Goal: Navigation & Orientation: Find specific page/section

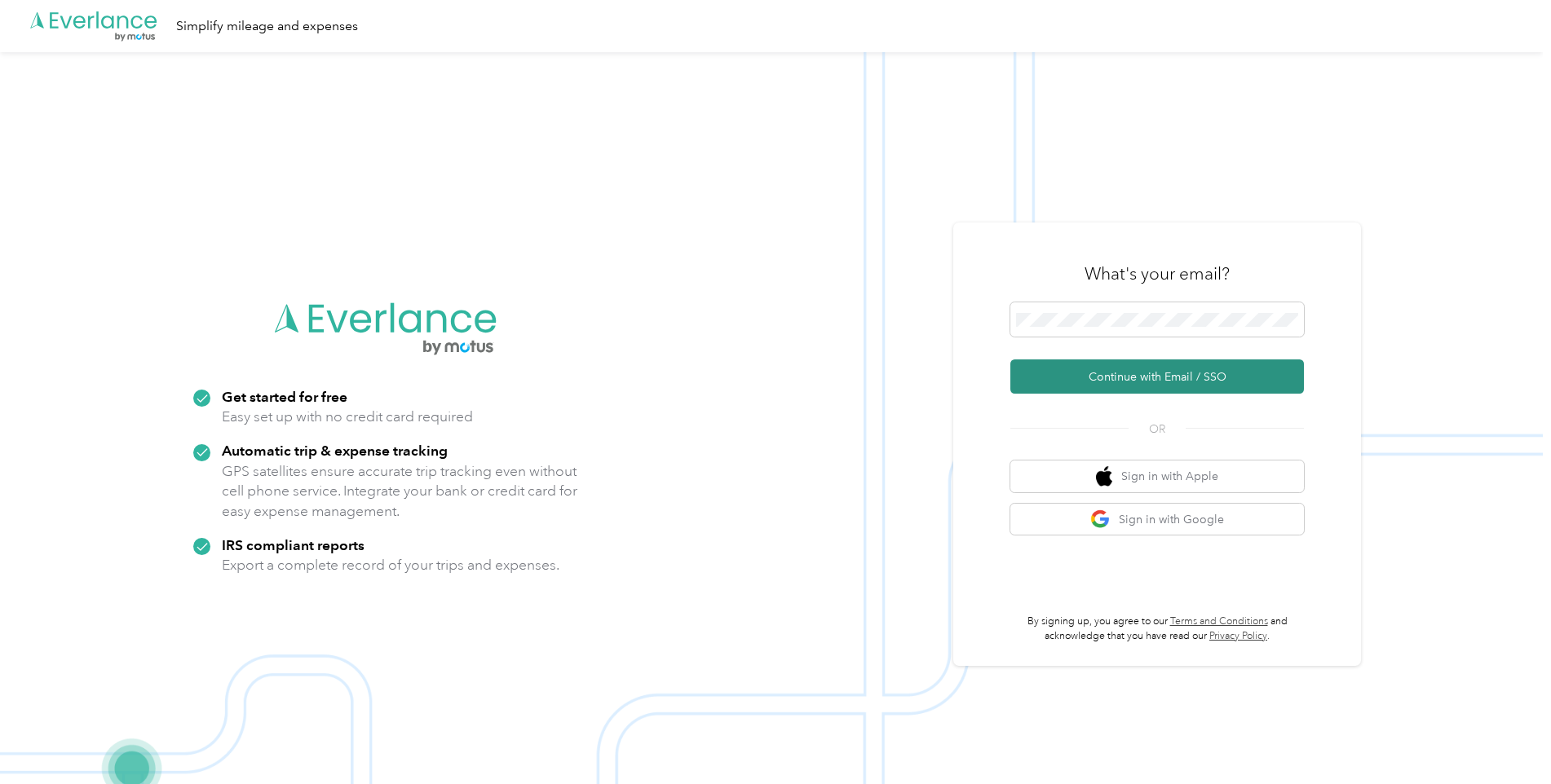
click at [1067, 376] on button "Continue with Email / SSO" at bounding box center [1157, 376] width 294 height 34
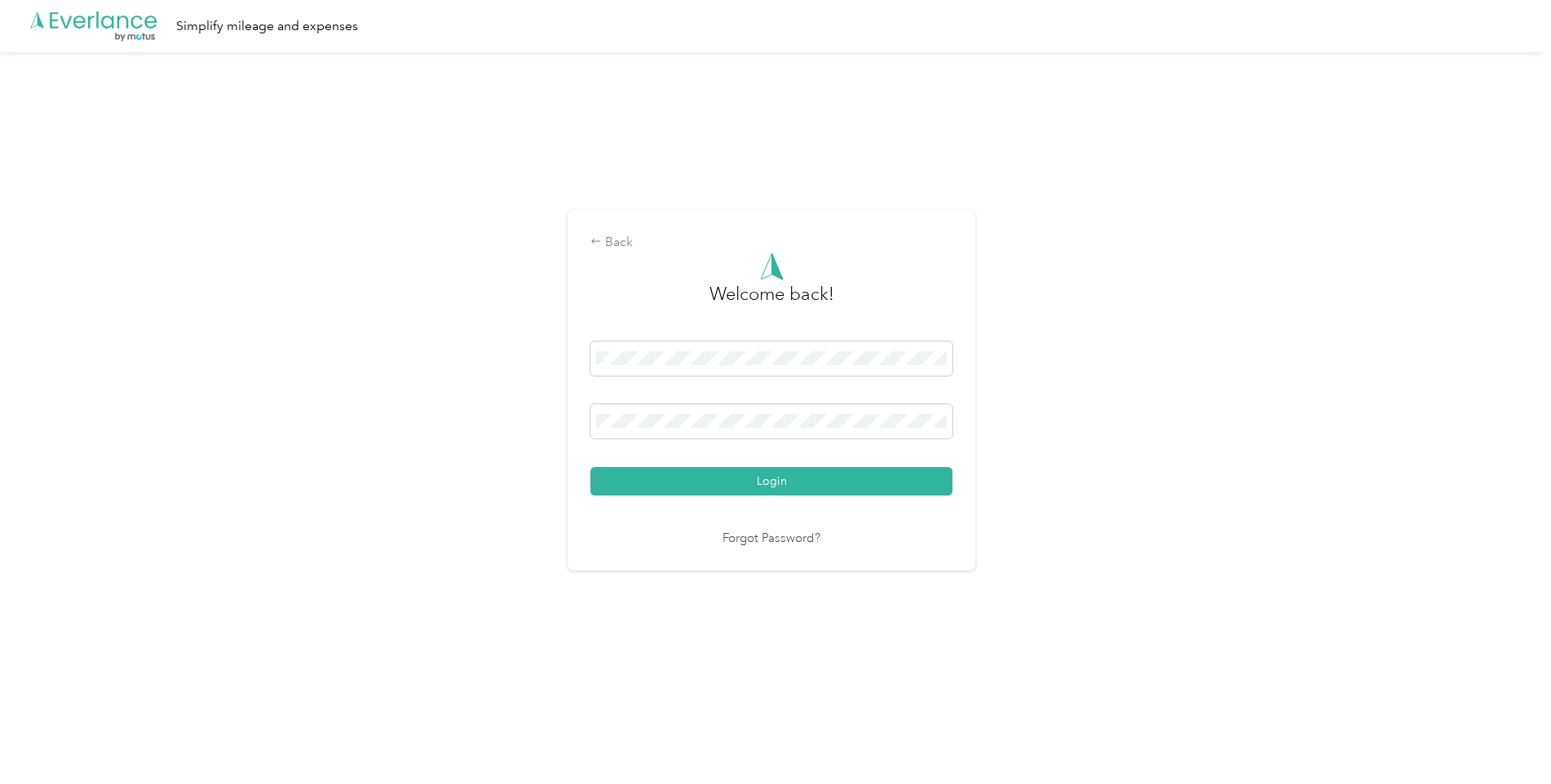
click at [775, 480] on button "Login" at bounding box center [772, 481] width 362 height 29
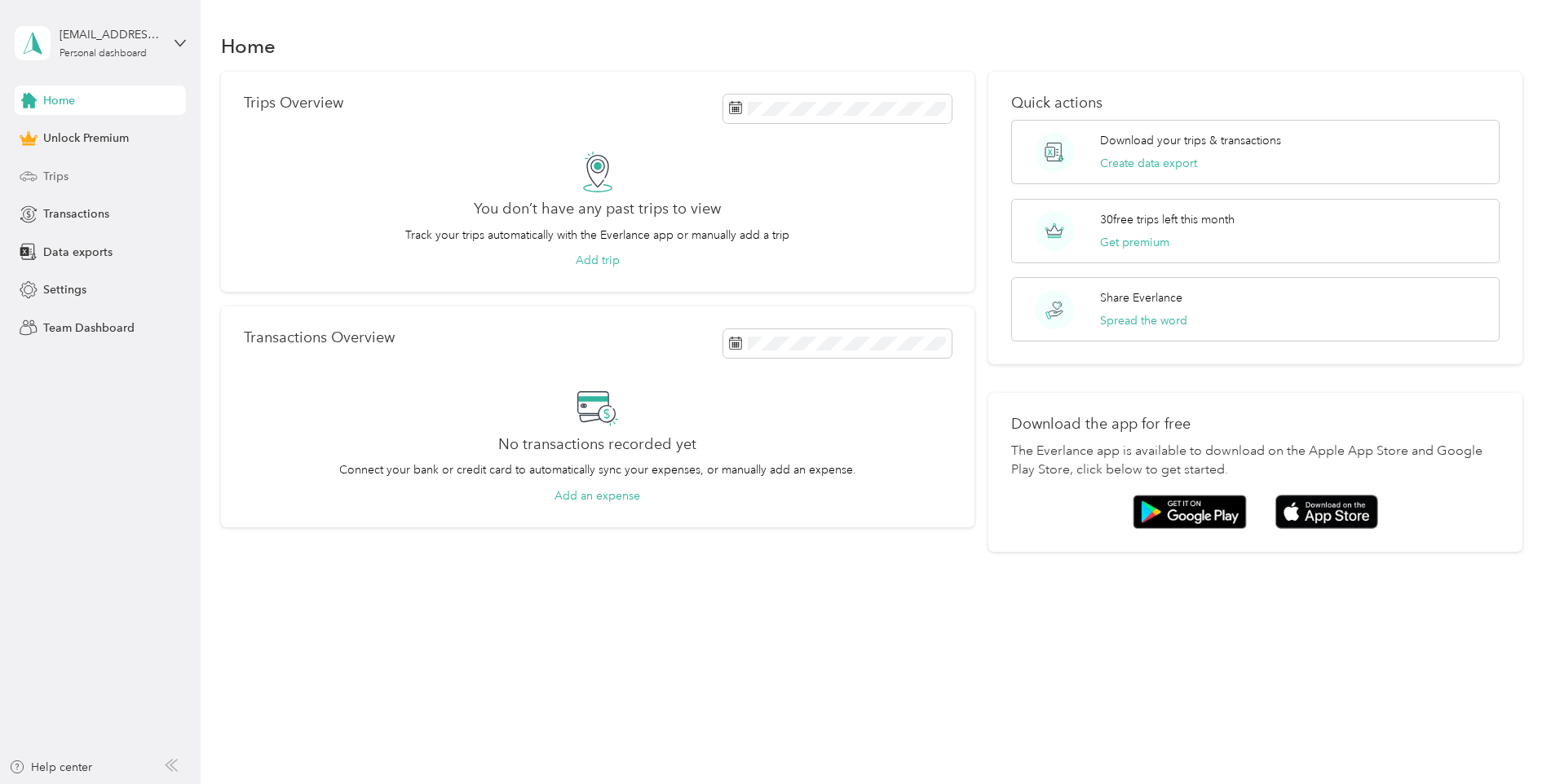
click at [47, 168] on span "Trips" at bounding box center [56, 177] width 25 height 17
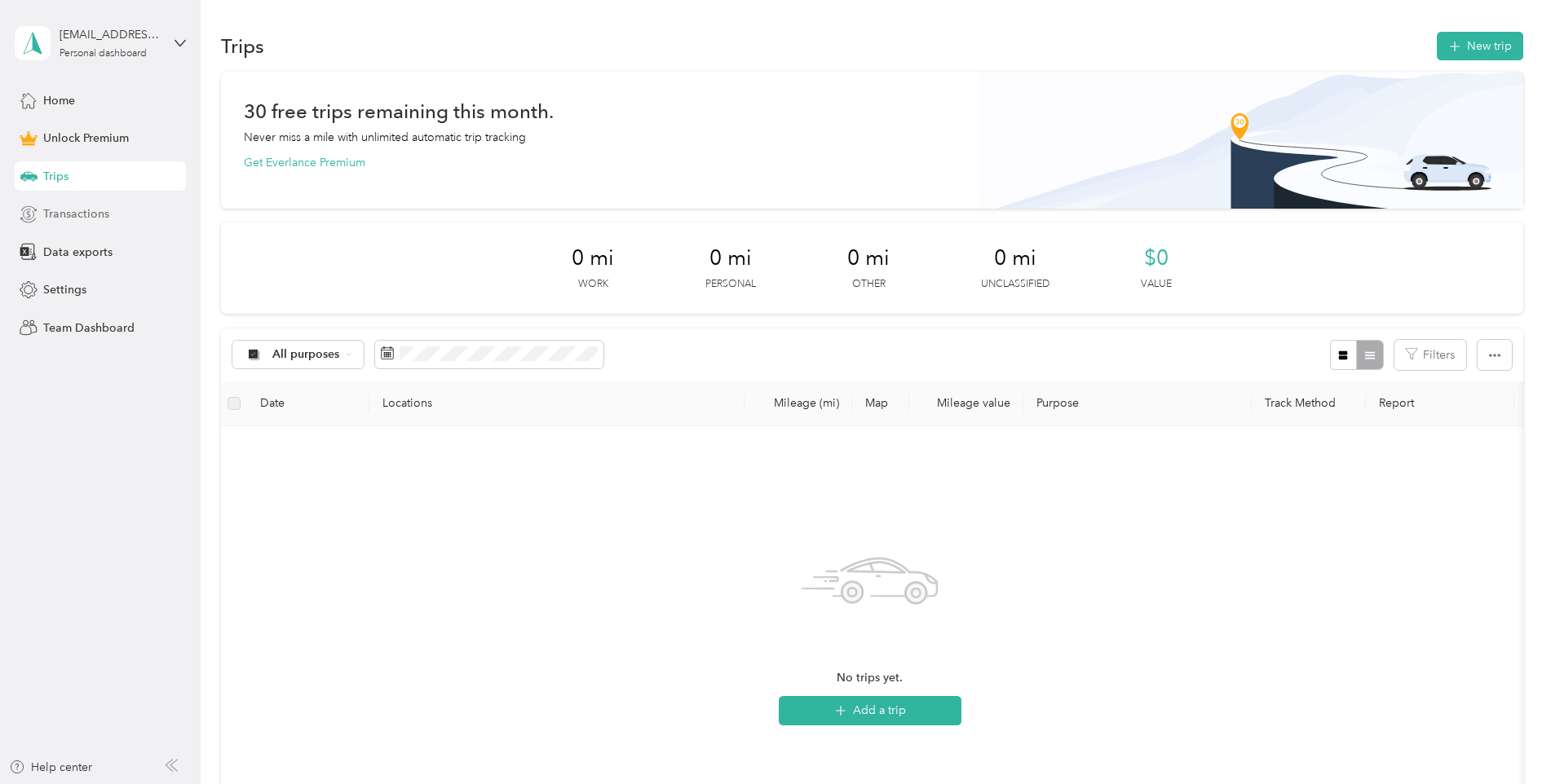
click at [99, 211] on span "Transactions" at bounding box center [76, 214] width 66 height 17
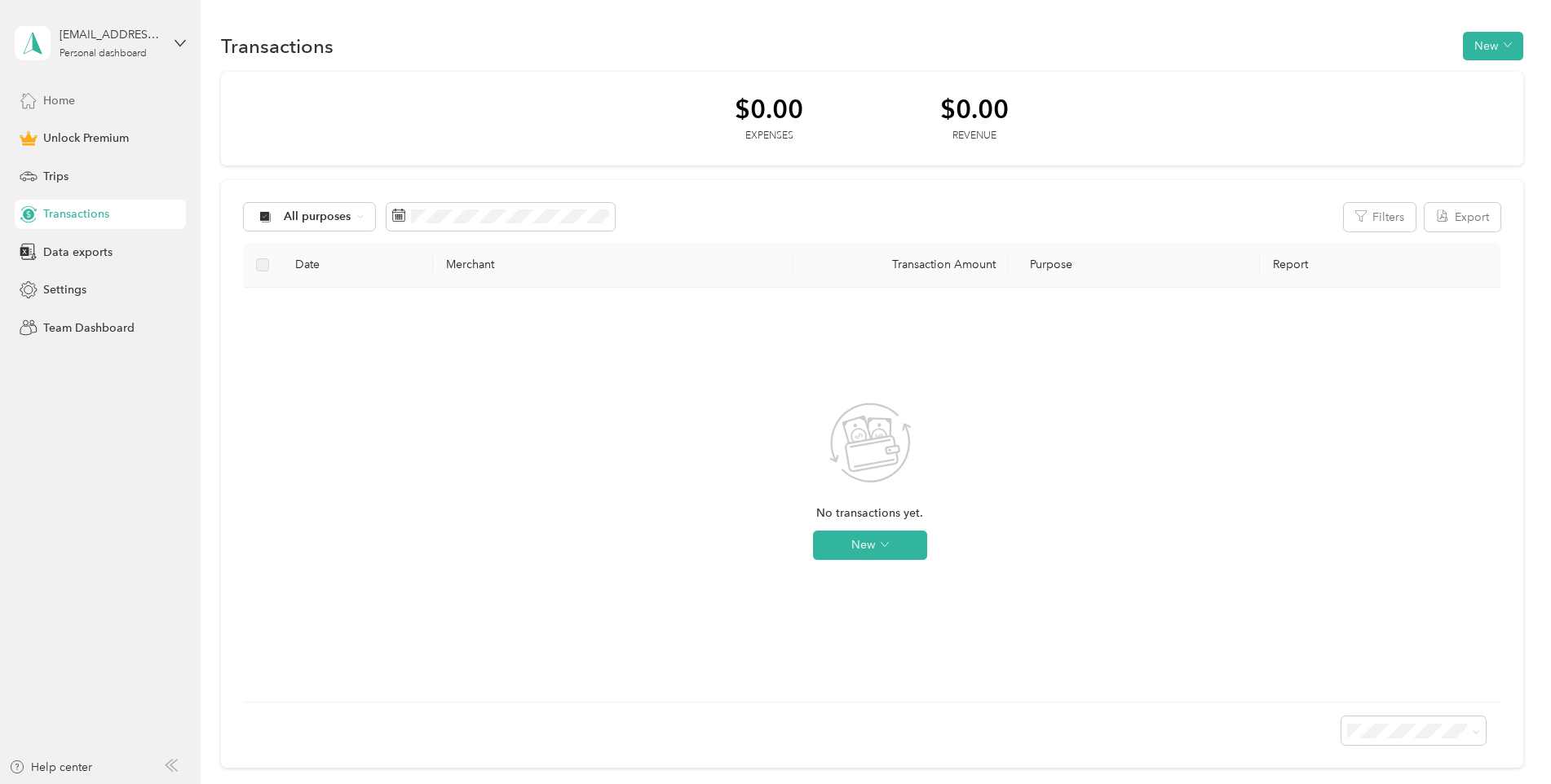
click at [58, 100] on span "Home" at bounding box center [59, 101] width 32 height 17
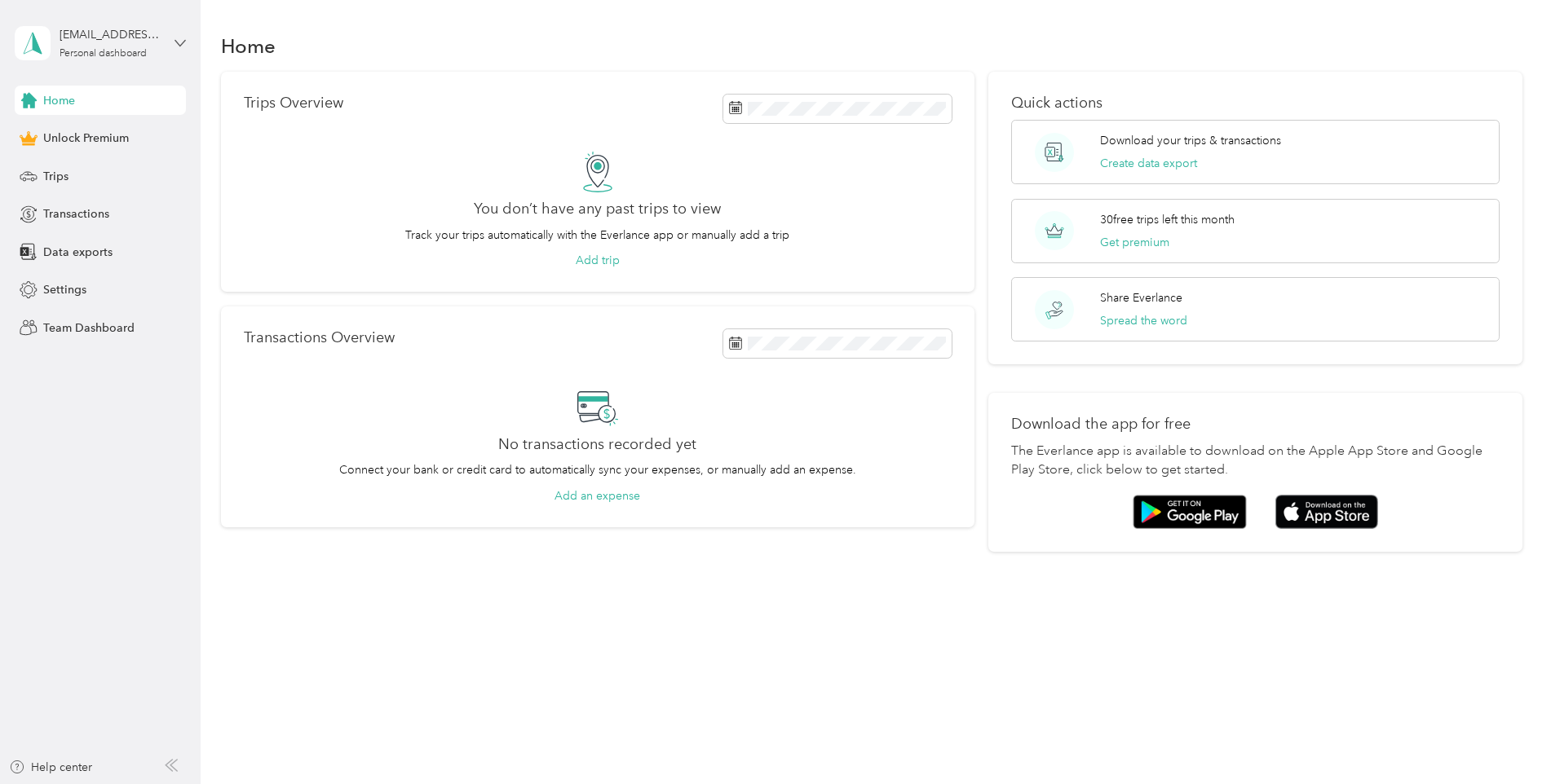
click at [179, 43] on icon at bounding box center [180, 42] width 10 height 6
click at [101, 212] on span "Transactions" at bounding box center [76, 214] width 66 height 17
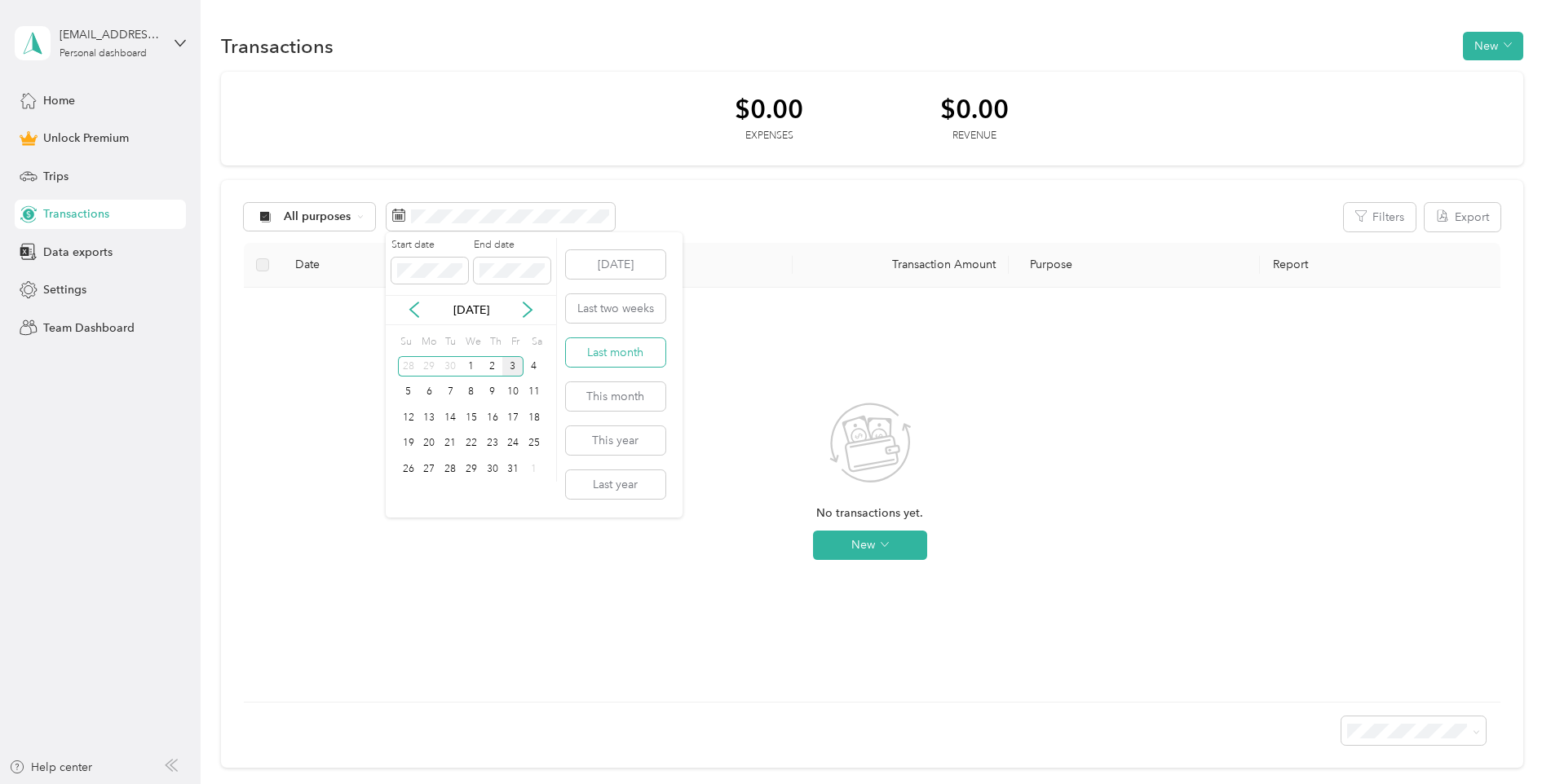
click at [602, 351] on button "Last month" at bounding box center [616, 353] width 100 height 29
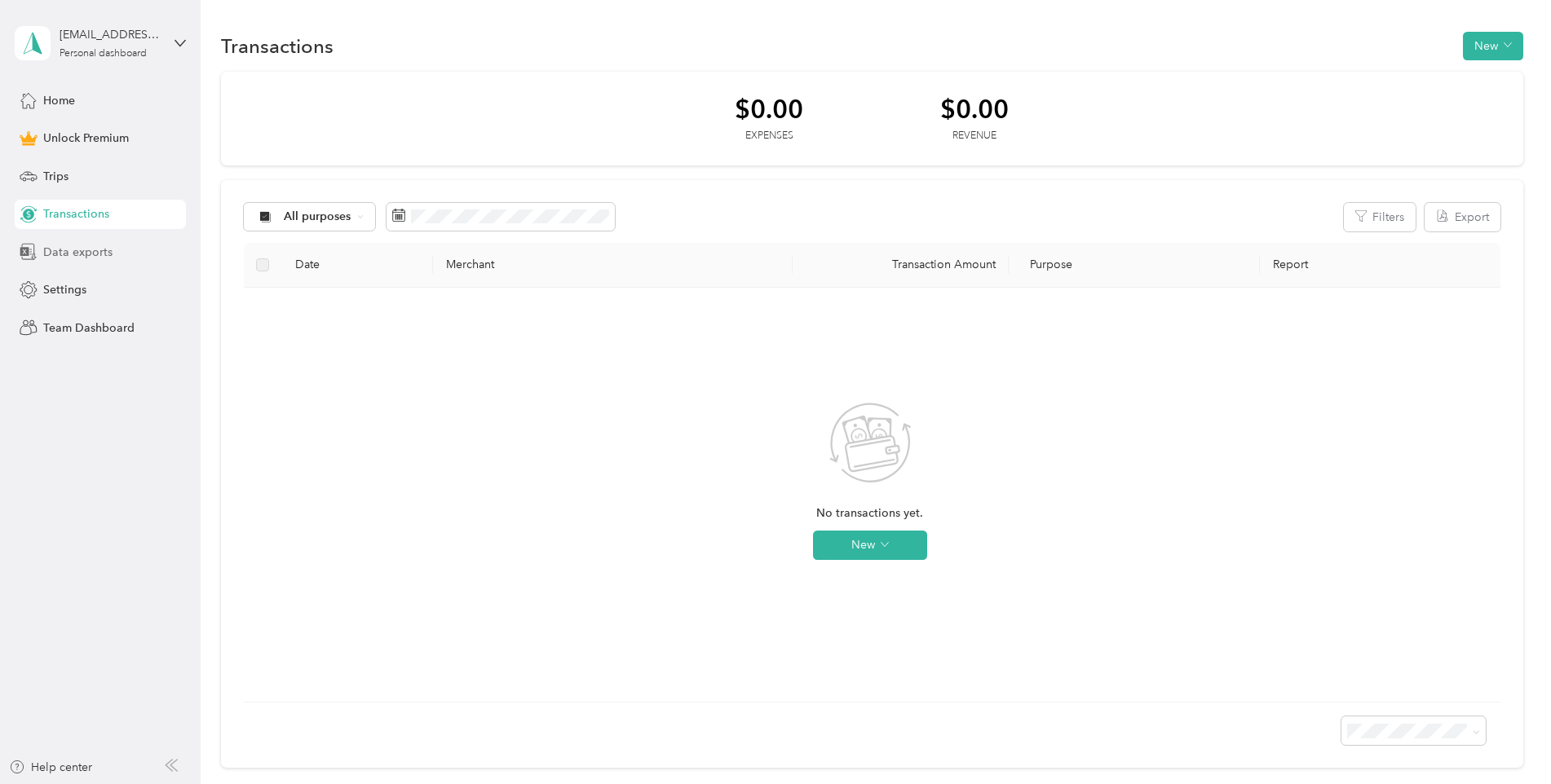
click at [88, 254] on span "Data exports" at bounding box center [78, 252] width 69 height 17
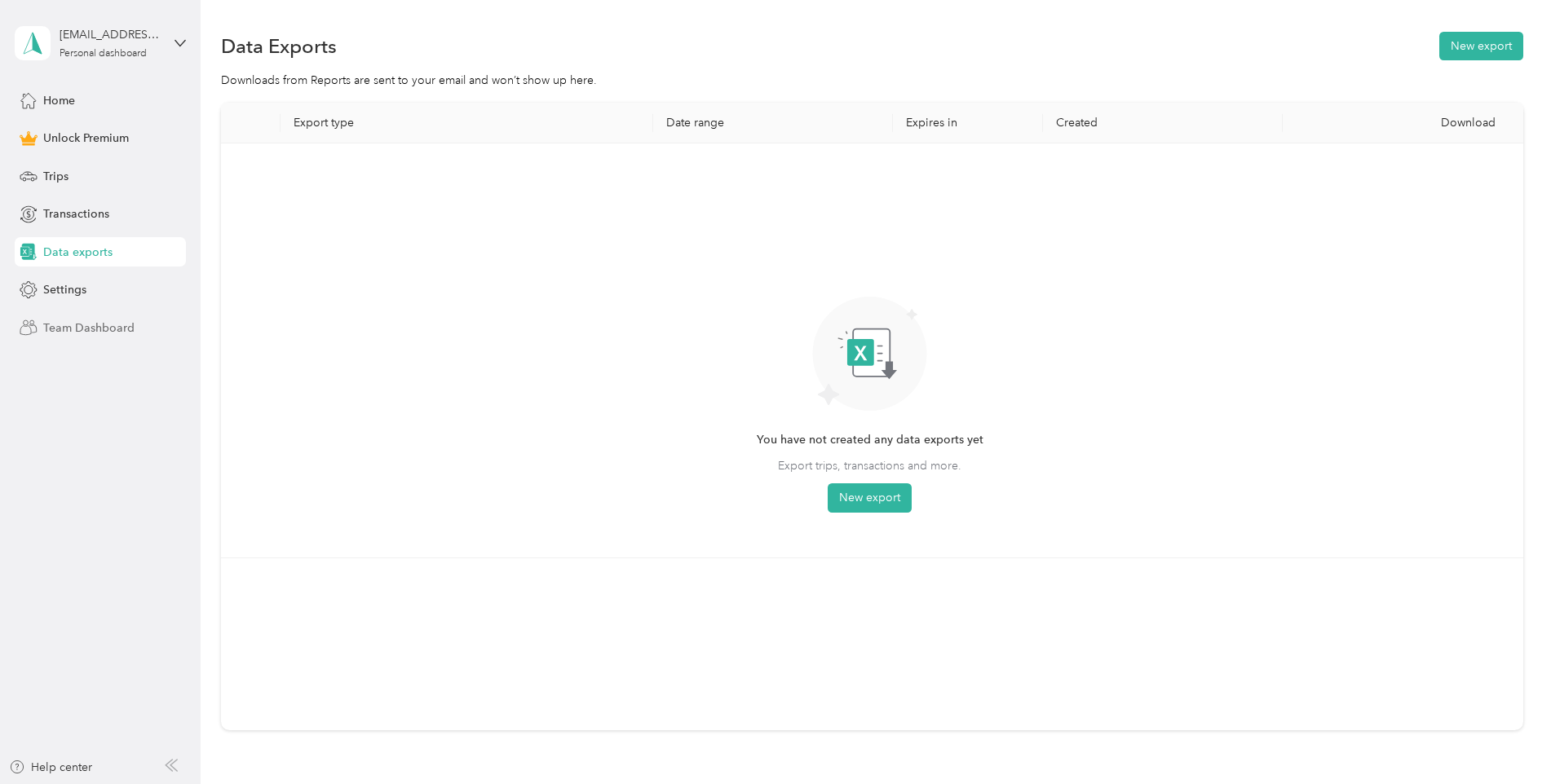
click at [89, 327] on span "Team Dashboard" at bounding box center [89, 328] width 91 height 17
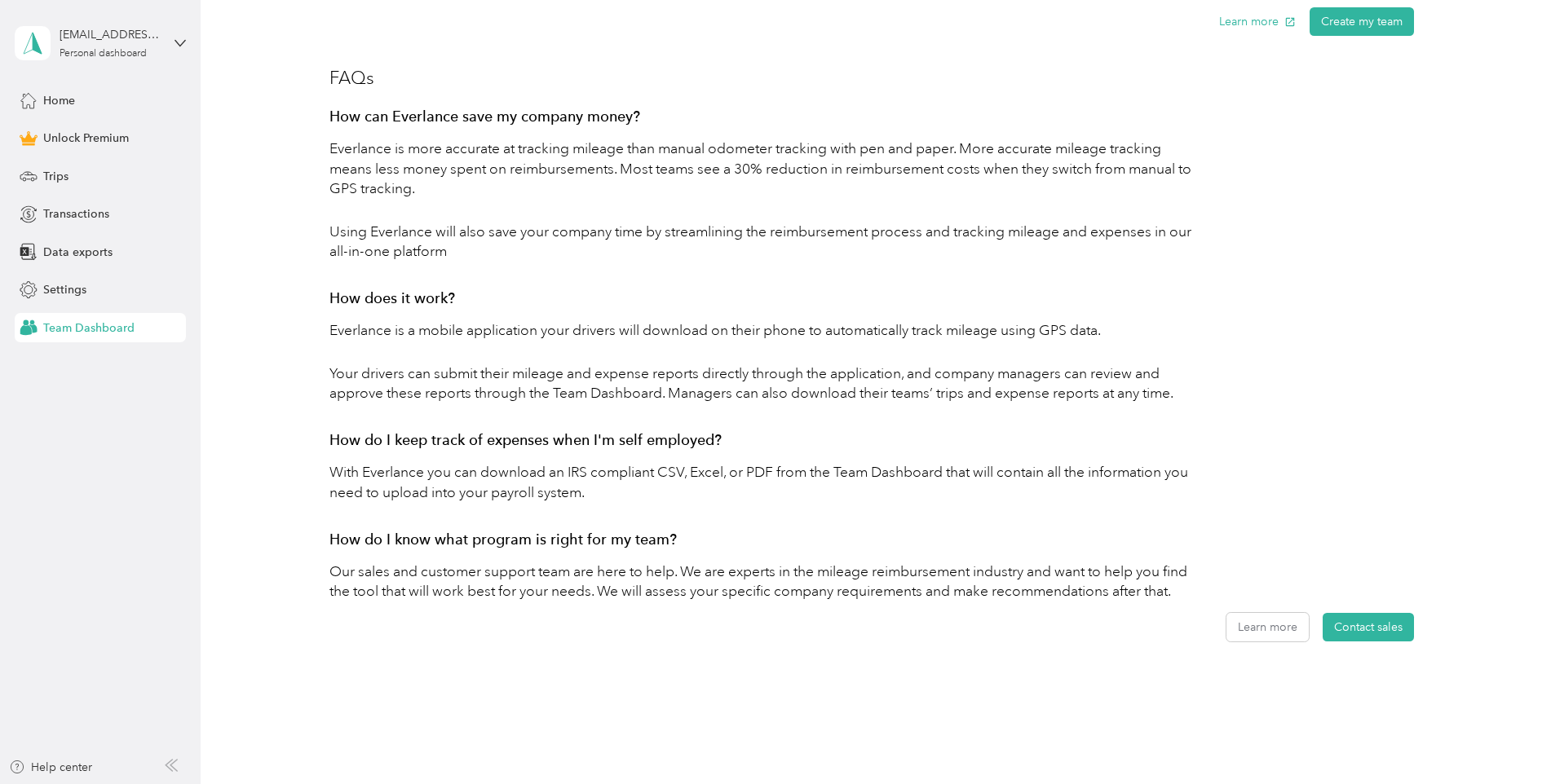
scroll to position [721, 0]
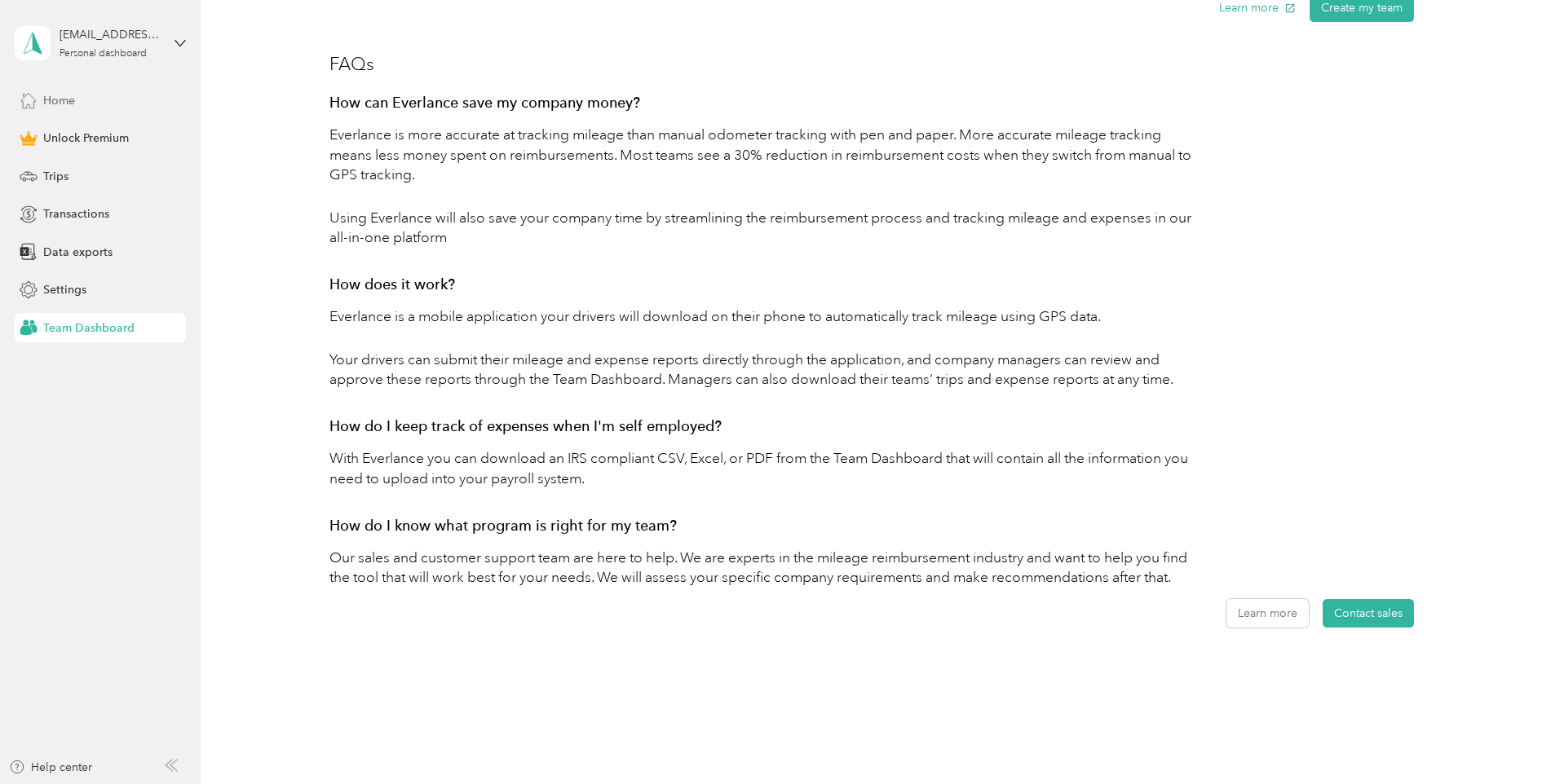
click at [63, 104] on span "Home" at bounding box center [59, 101] width 32 height 17
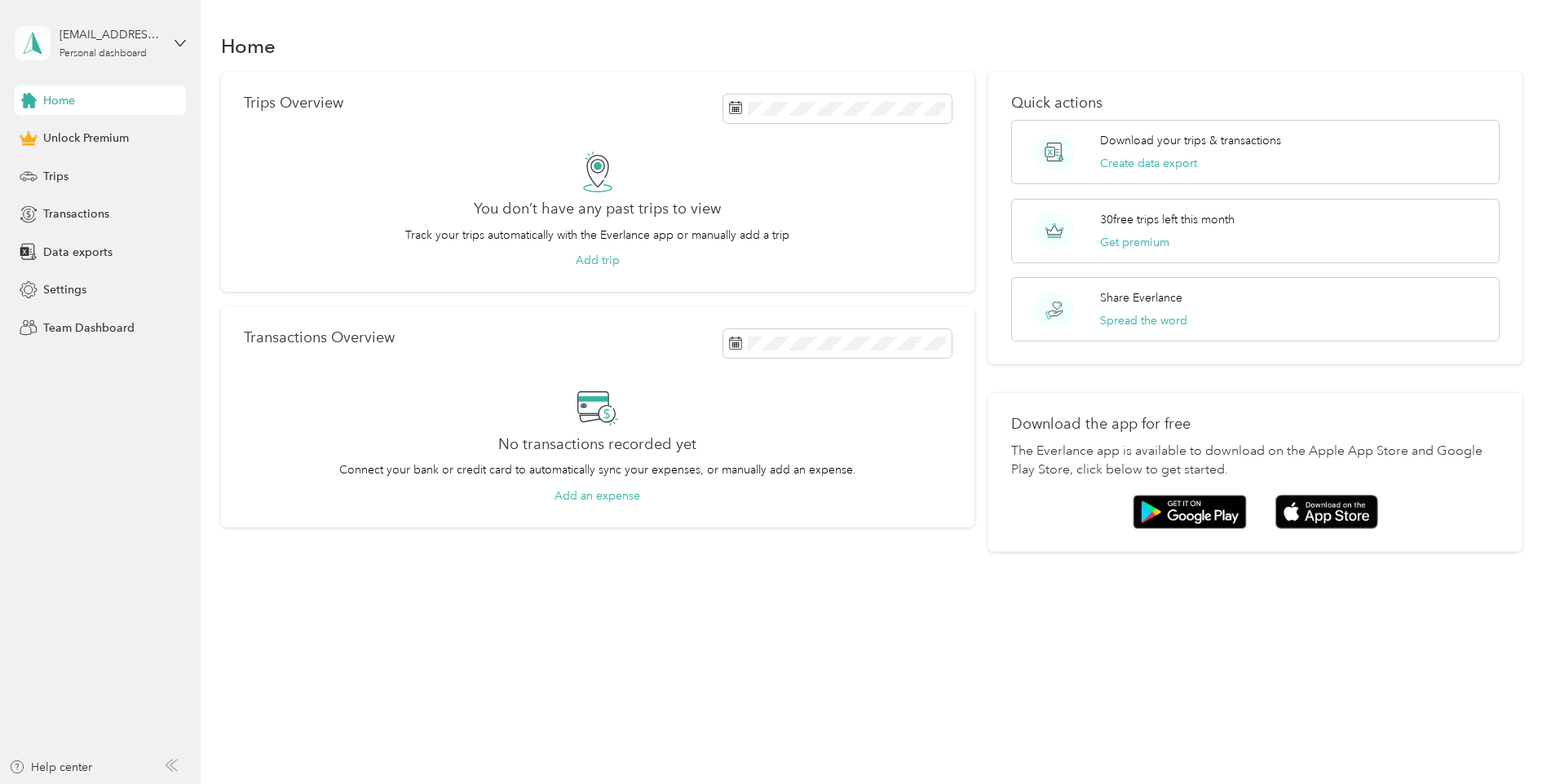
click at [30, 36] on icon at bounding box center [32, 43] width 25 height 23
